Goal: Navigation & Orientation: Find specific page/section

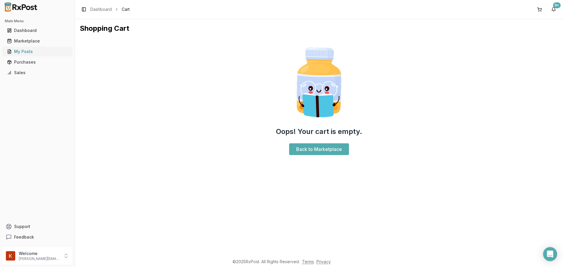
click at [18, 54] on div "My Posts" at bounding box center [37, 52] width 61 height 6
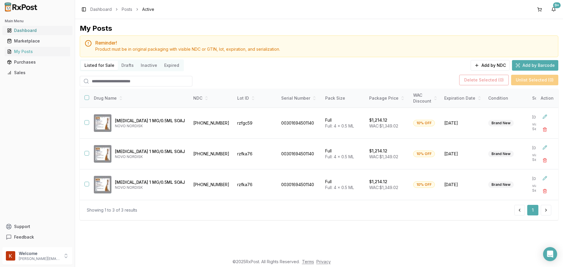
click at [38, 34] on link "Dashboard" at bounding box center [37, 30] width 65 height 11
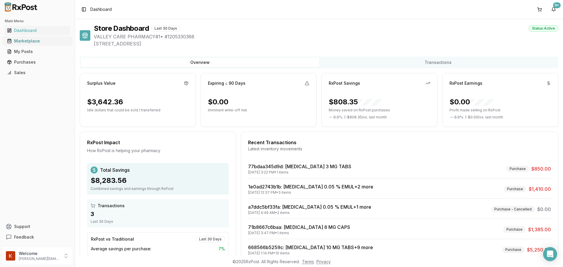
click at [31, 43] on div "Marketplace" at bounding box center [37, 41] width 61 height 6
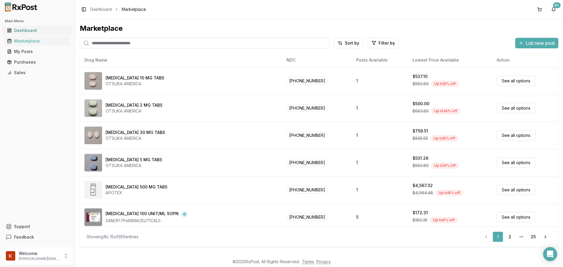
click at [35, 35] on link "Dashboard" at bounding box center [37, 30] width 65 height 11
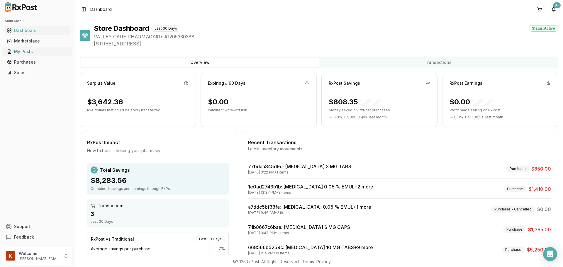
click at [48, 52] on div "My Posts" at bounding box center [37, 52] width 61 height 6
